Goal: Task Accomplishment & Management: Manage account settings

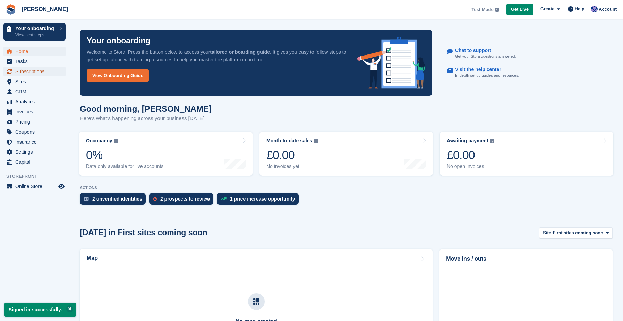
click at [28, 70] on span "Subscriptions" at bounding box center [36, 72] width 42 height 10
click at [601, 9] on span "Account" at bounding box center [608, 9] width 18 height 7
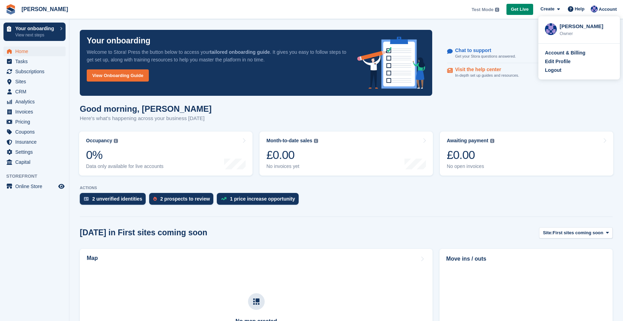
click at [550, 72] on div "Logout" at bounding box center [553, 70] width 16 height 7
